Goal: Task Accomplishment & Management: Manage account settings

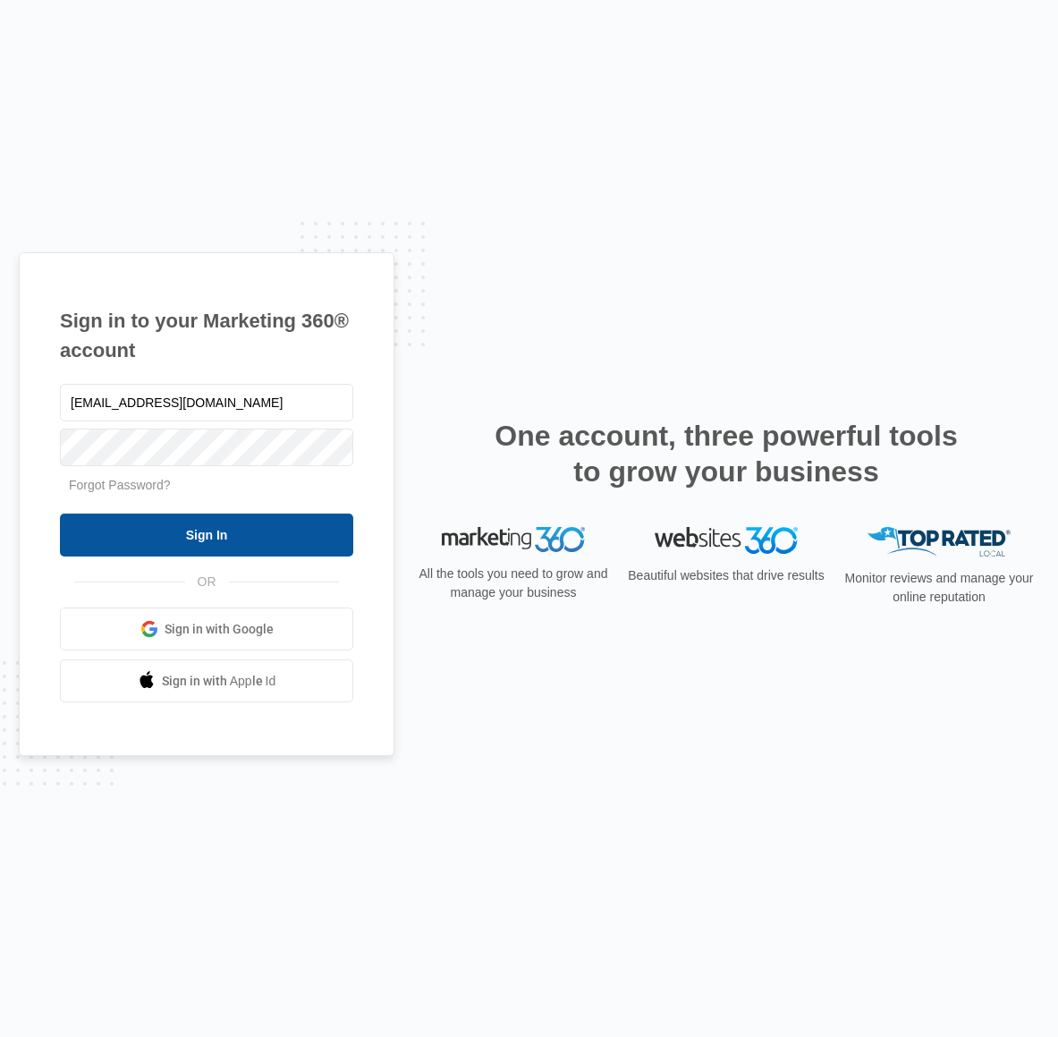
type input "pj@thelittlereddog.org"
click at [214, 530] on input "Sign In" at bounding box center [206, 535] width 293 height 43
